Goal: Task Accomplishment & Management: Use online tool/utility

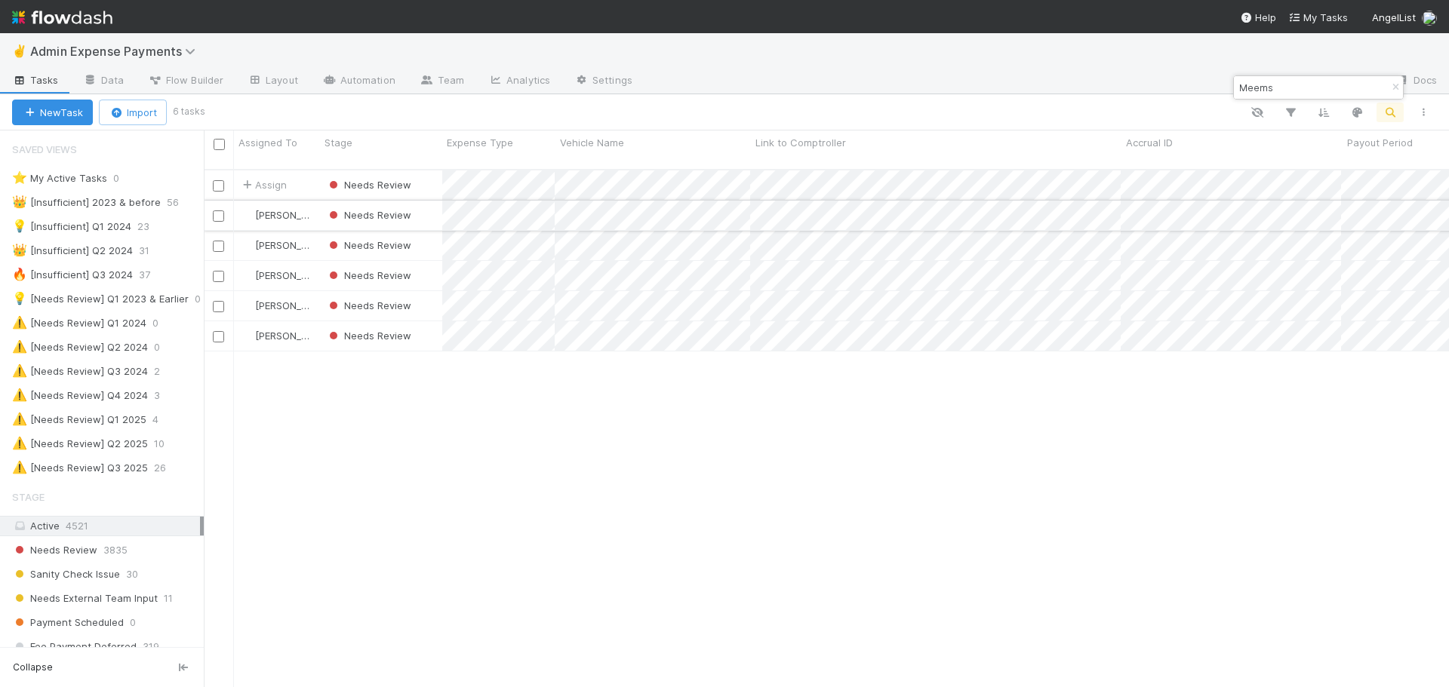
scroll to position [519, 1234]
click at [434, 208] on div "Needs Review" at bounding box center [381, 215] width 122 height 29
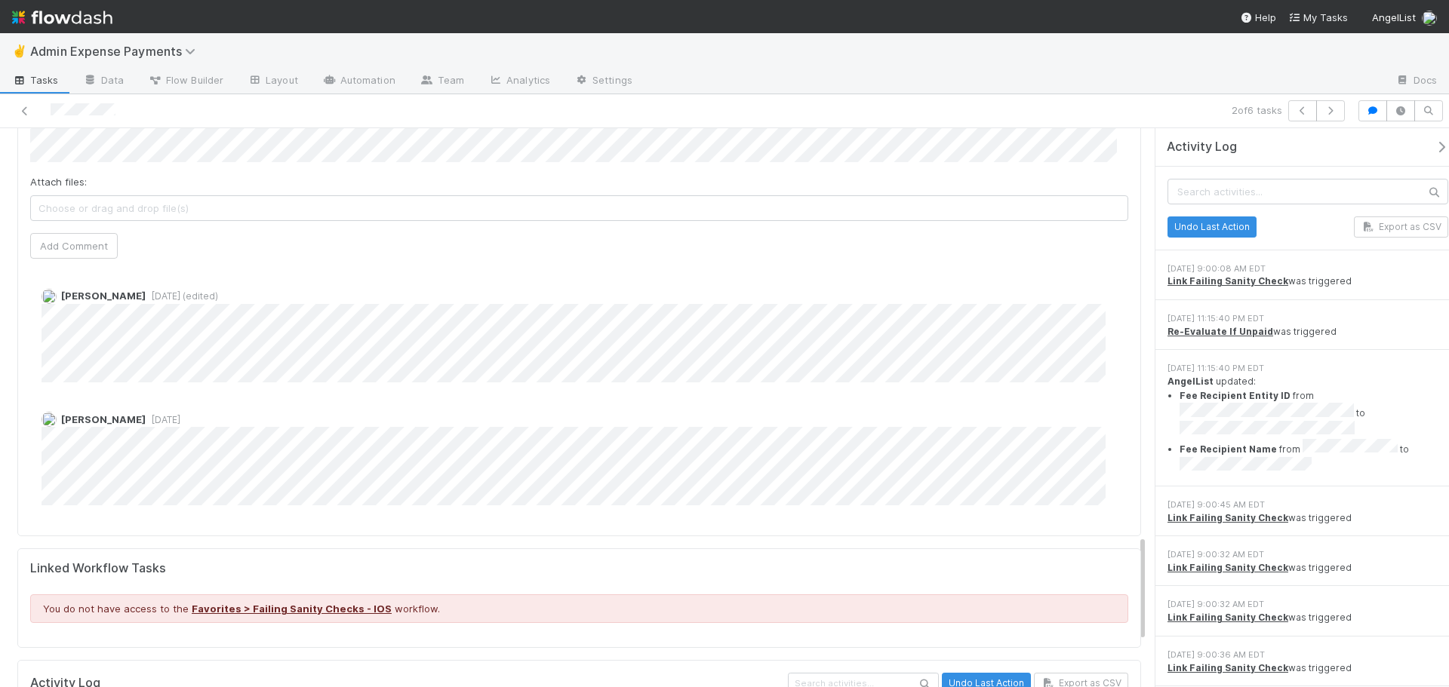
scroll to position [2188, 0]
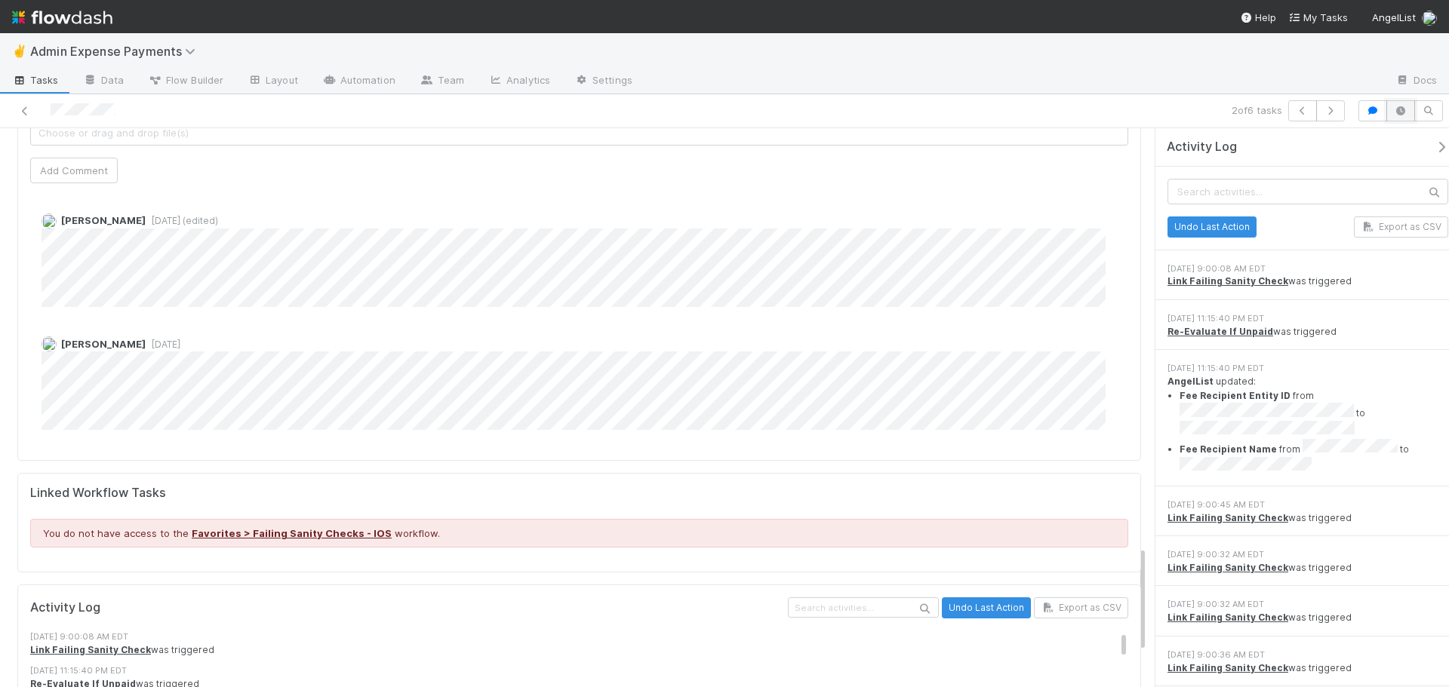
click at [1401, 115] on button "button" at bounding box center [1400, 110] width 29 height 21
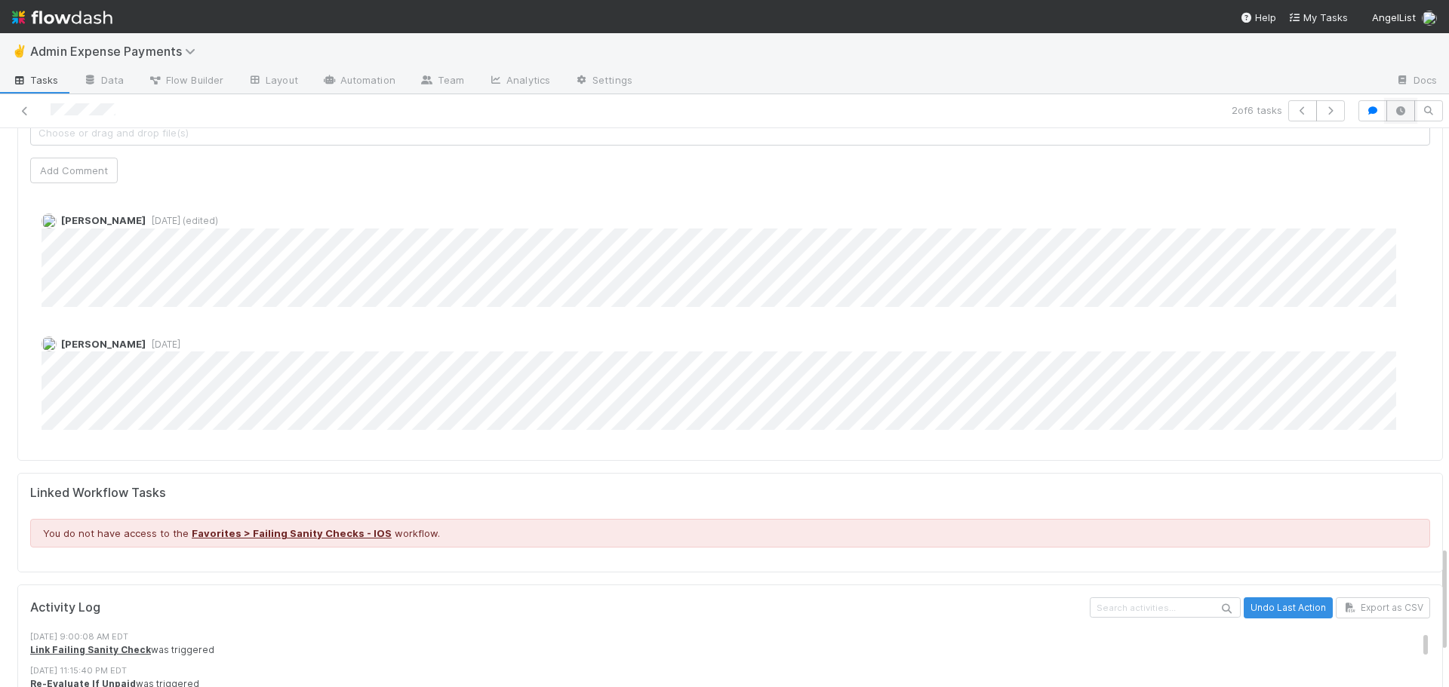
click at [1401, 115] on button "button" at bounding box center [1400, 110] width 29 height 21
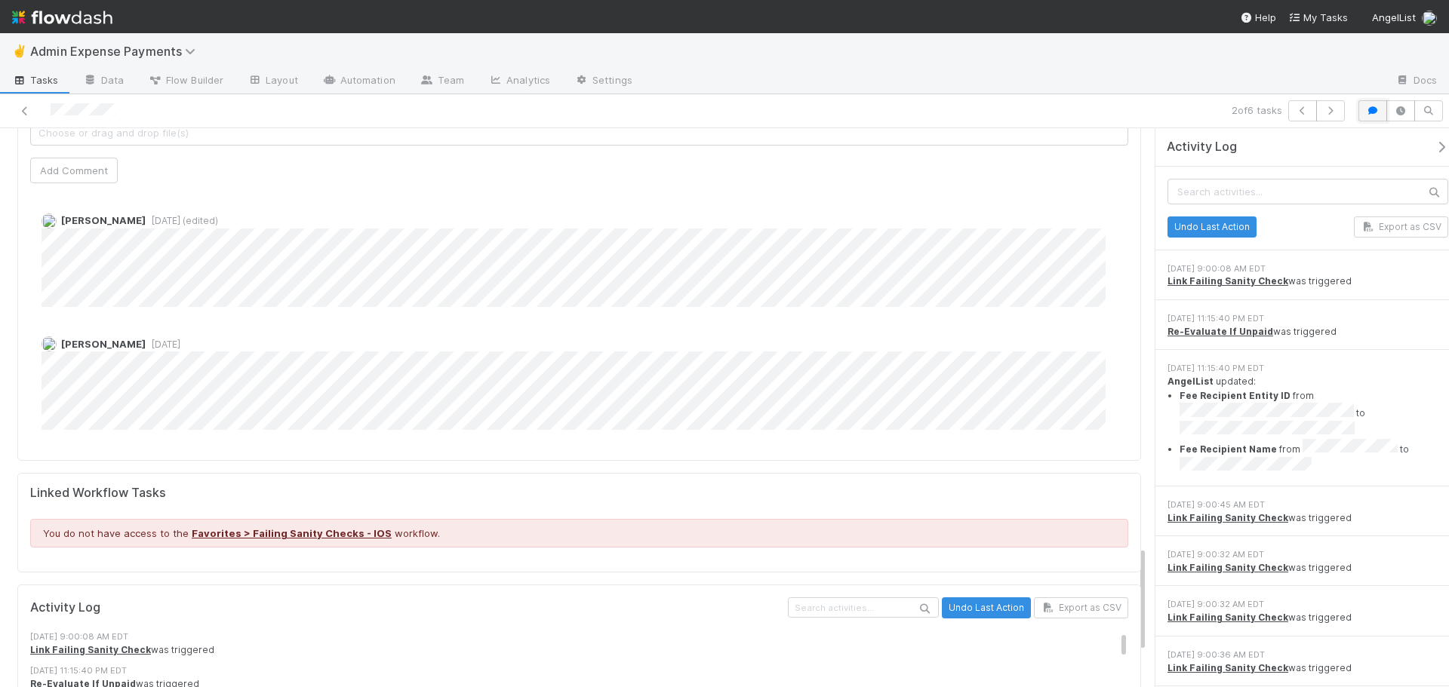
click at [1371, 115] on icon "button" at bounding box center [1372, 110] width 15 height 9
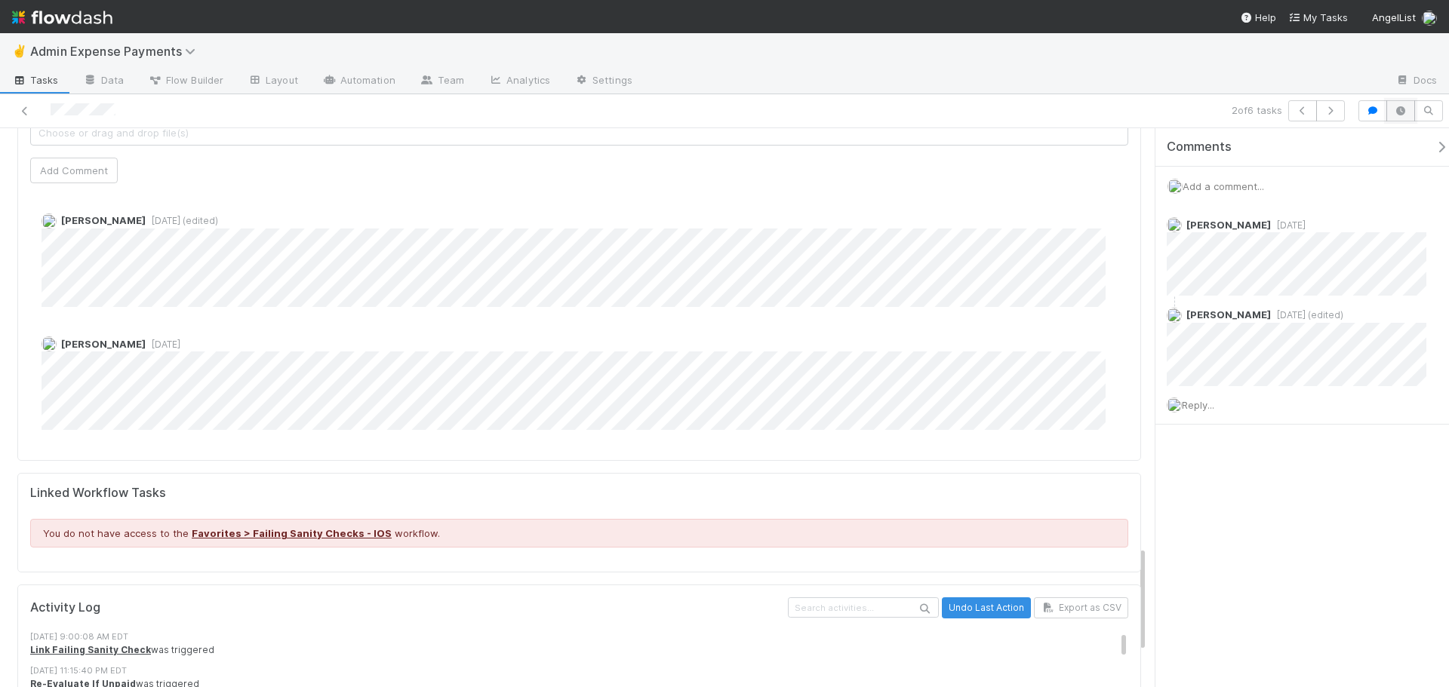
click at [1402, 112] on icon "button" at bounding box center [1400, 110] width 15 height 9
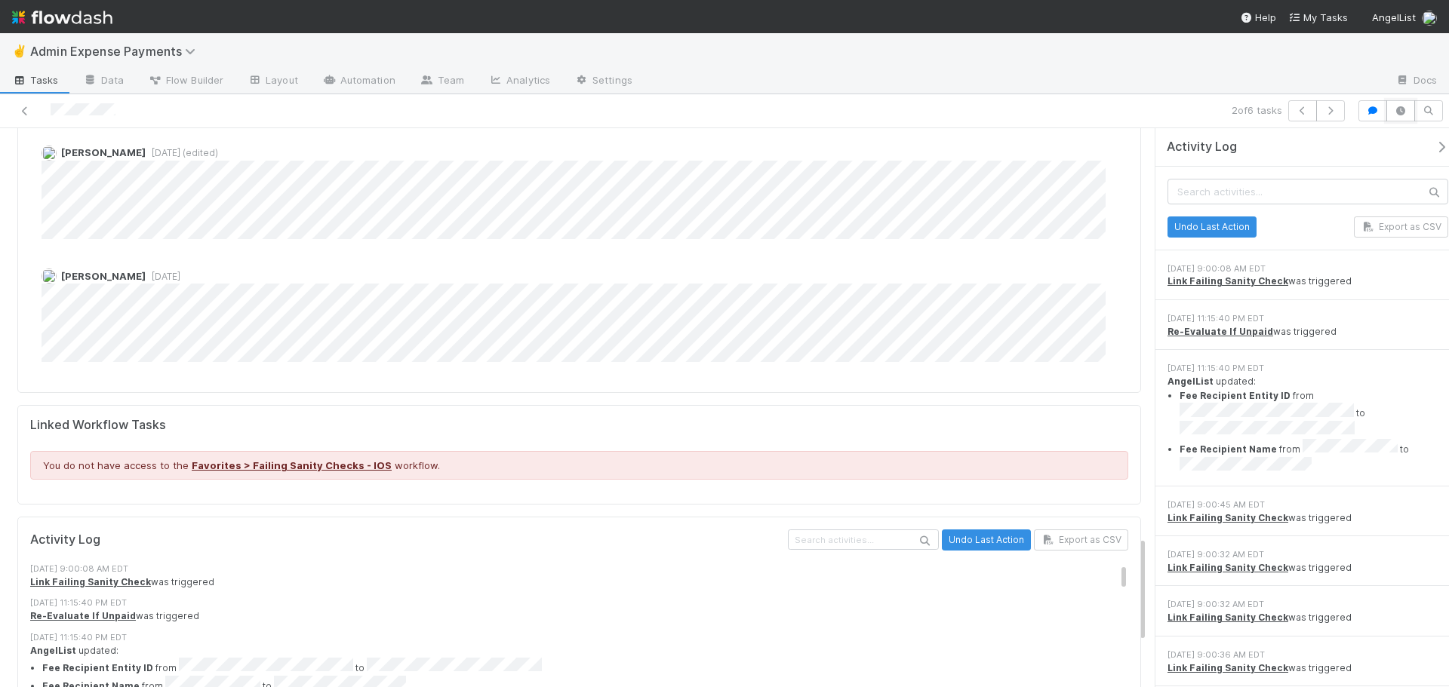
scroll to position [2264, 0]
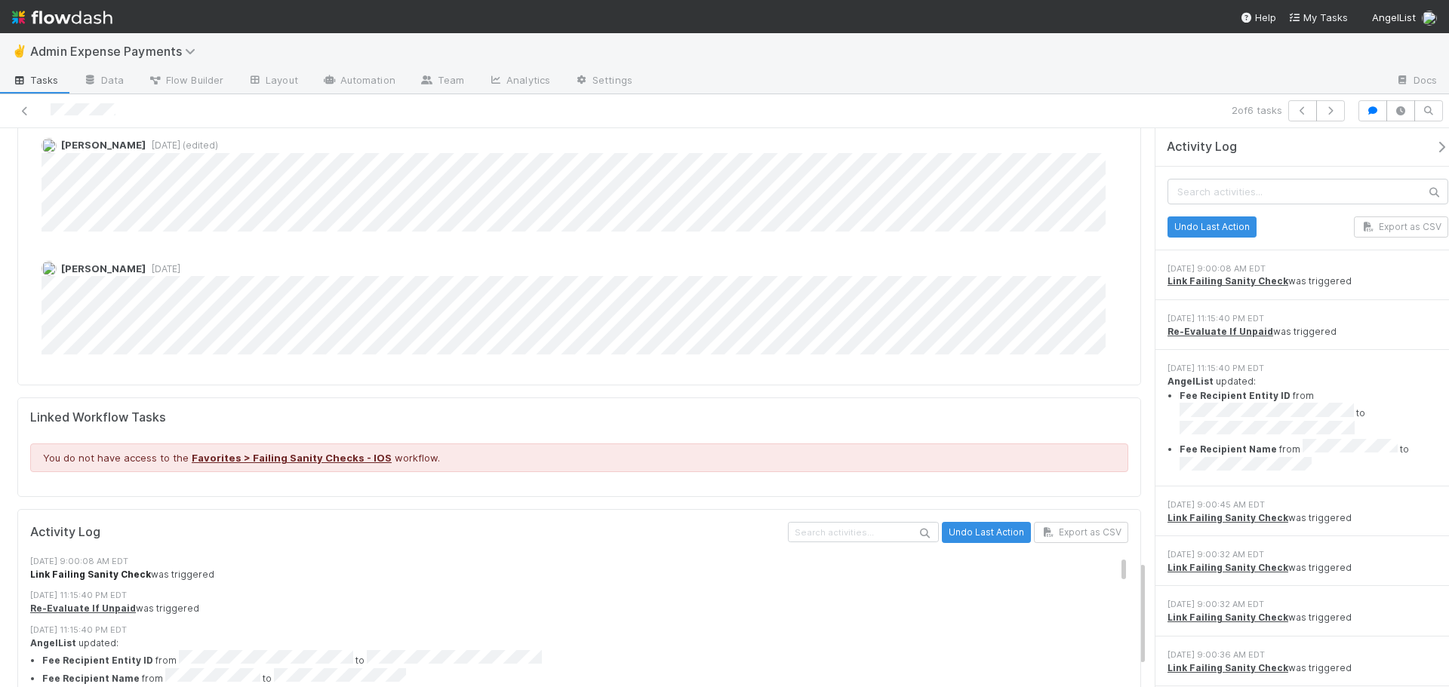
click at [99, 569] on strong "Link Failing Sanity Check" at bounding box center [90, 574] width 121 height 11
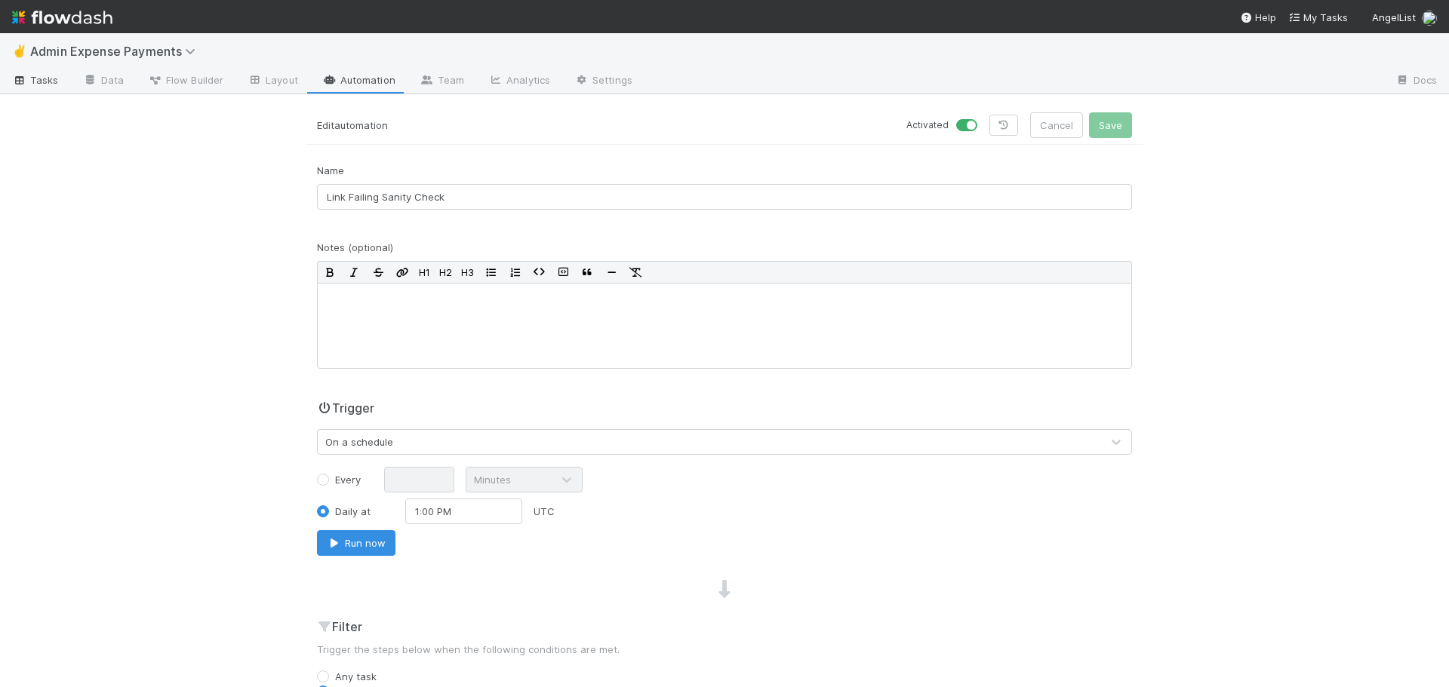
click at [34, 82] on span "Tasks" at bounding box center [35, 79] width 47 height 15
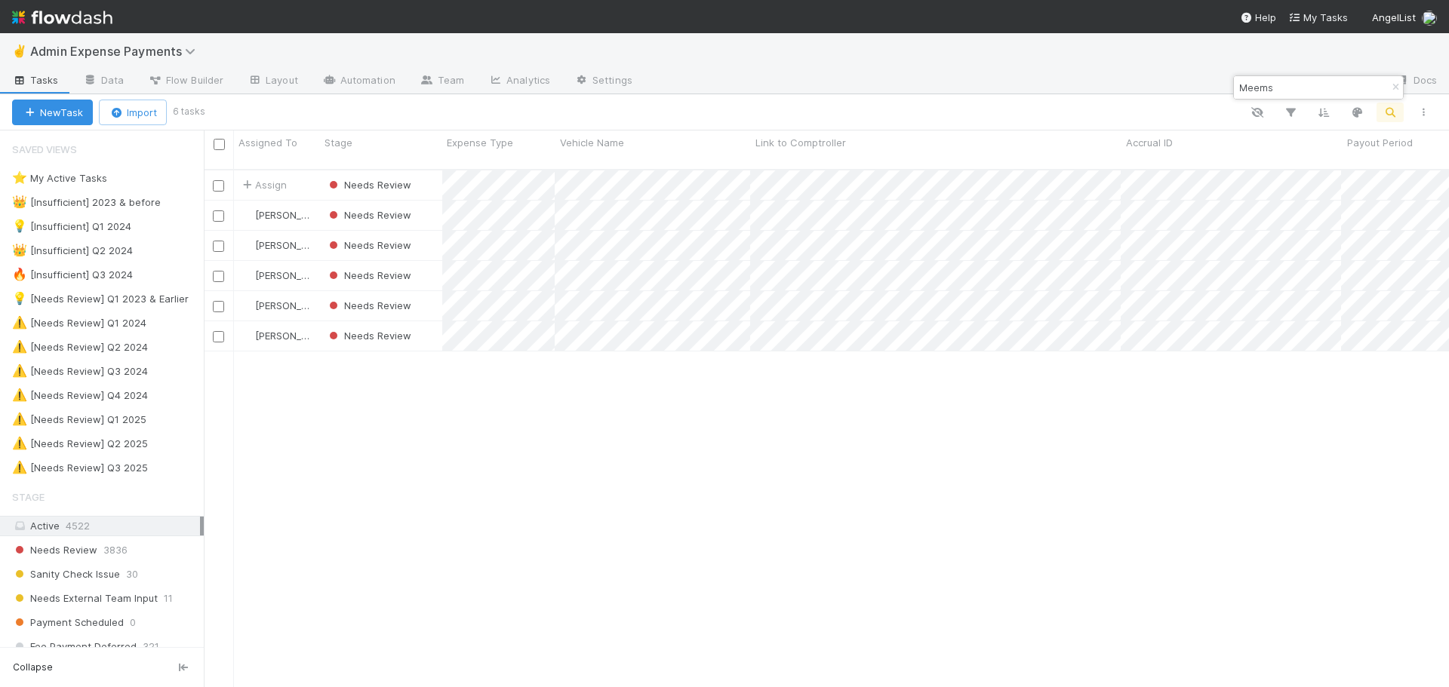
scroll to position [519, 1234]
click at [318, 203] on div "[PERSON_NAME]" at bounding box center [277, 215] width 86 height 29
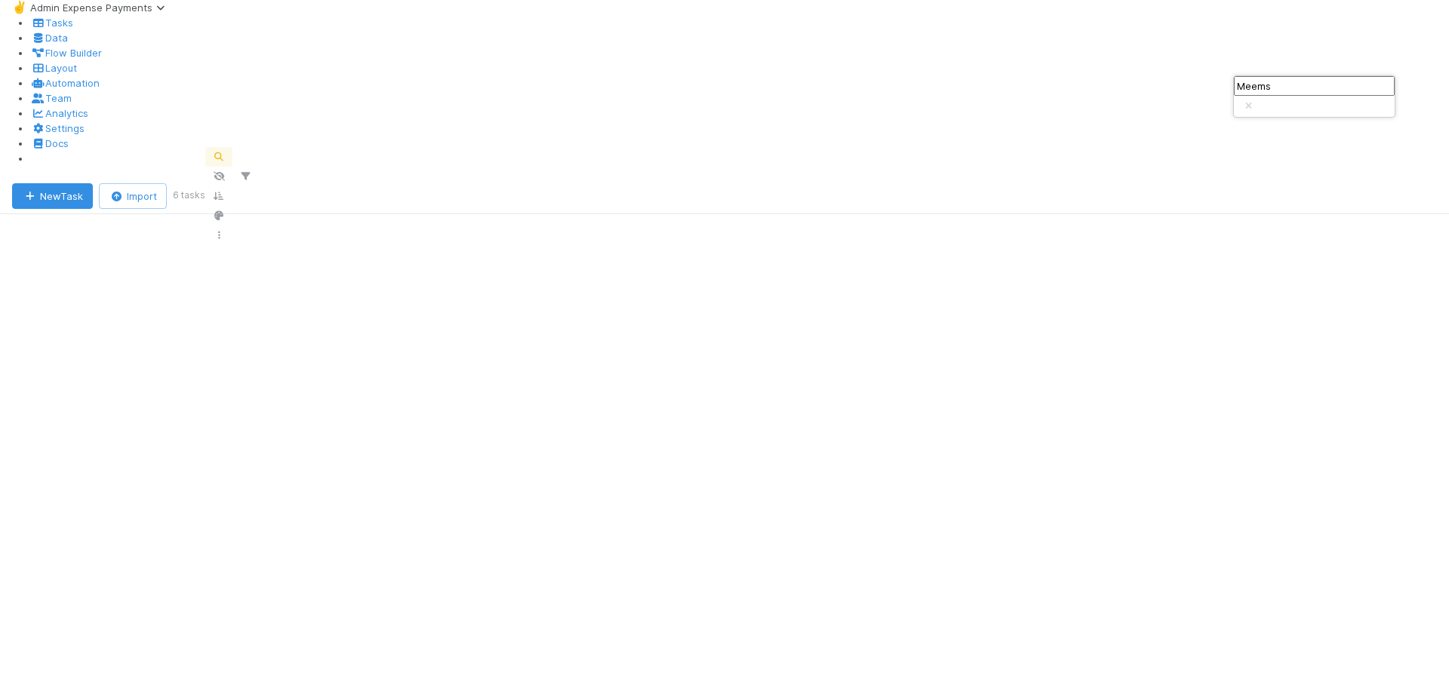
scroll to position [519, 1234]
click at [1256, 102] on icon "button" at bounding box center [1248, 106] width 15 height 9
click at [591, 110] on div "Sort A → Z Sort Z → A Hide" at bounding box center [724, 343] width 1449 height 687
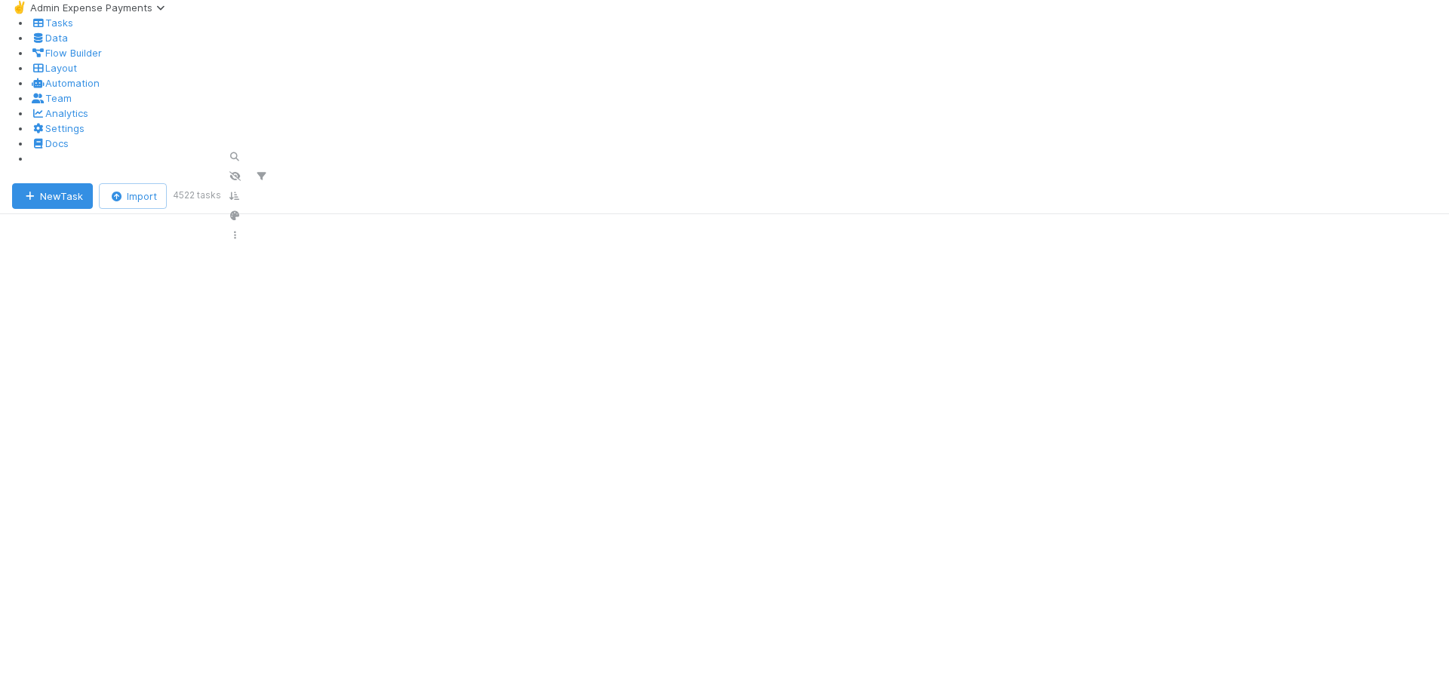
scroll to position [7857, 0]
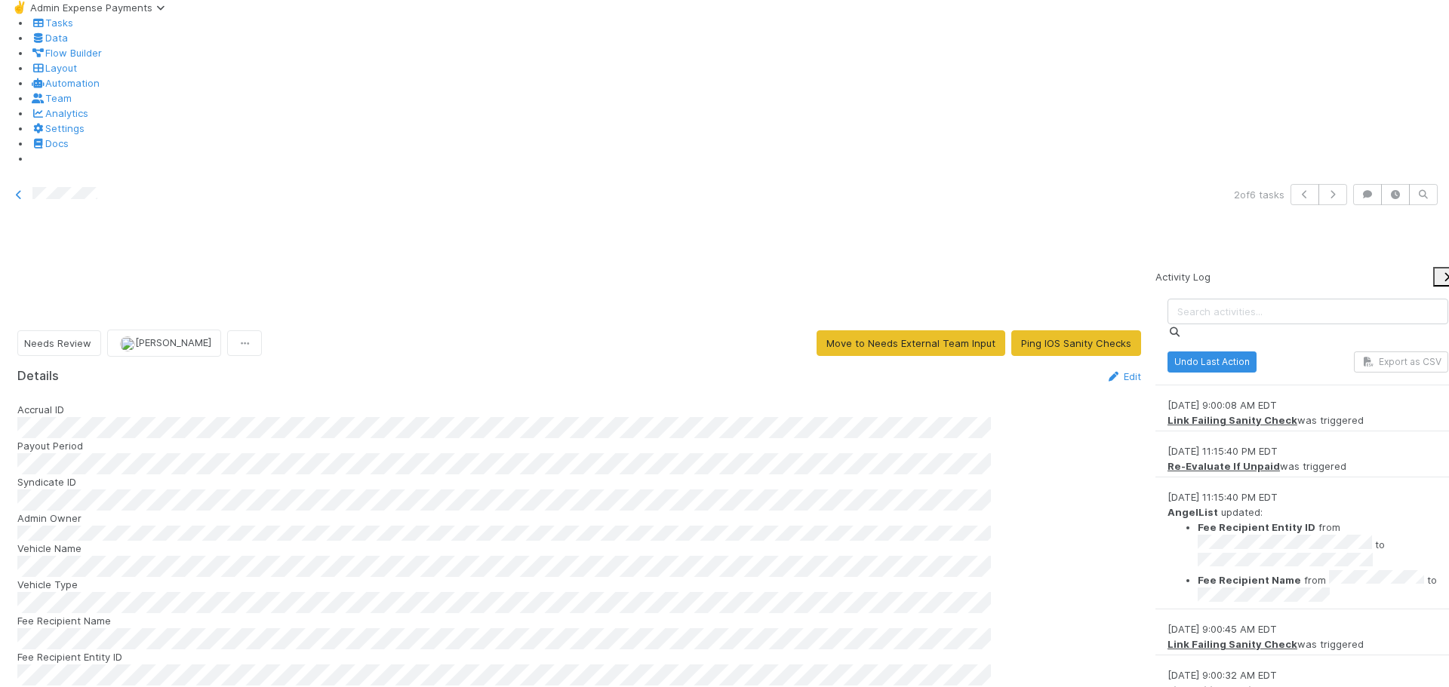
click at [724, 136] on div at bounding box center [739, 136] width 1419 height 0
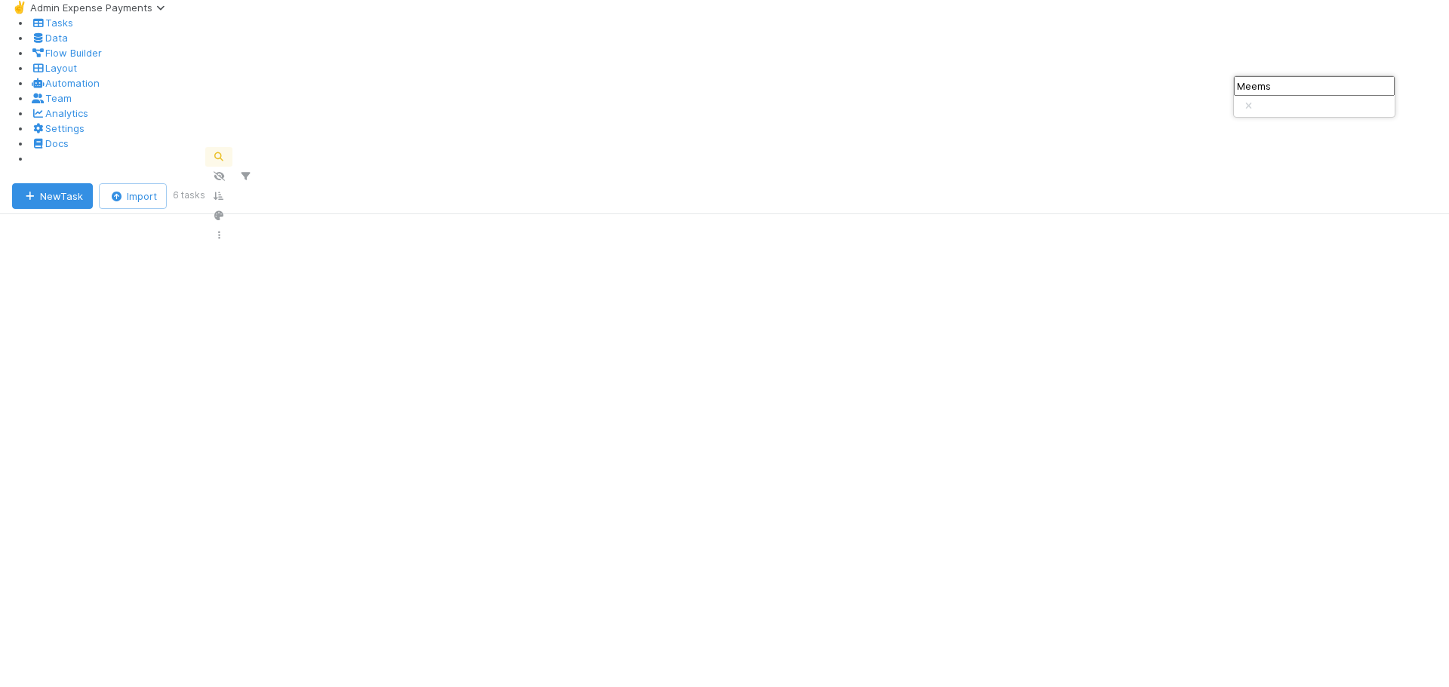
scroll to position [519, 1234]
